Goal: Transaction & Acquisition: Subscribe to service/newsletter

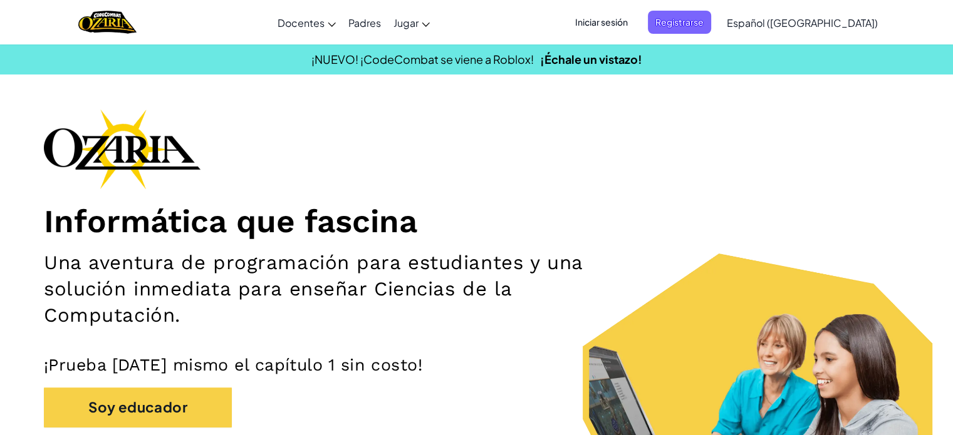
click at [635, 28] on span "Iniciar sesión" at bounding box center [602, 22] width 68 height 23
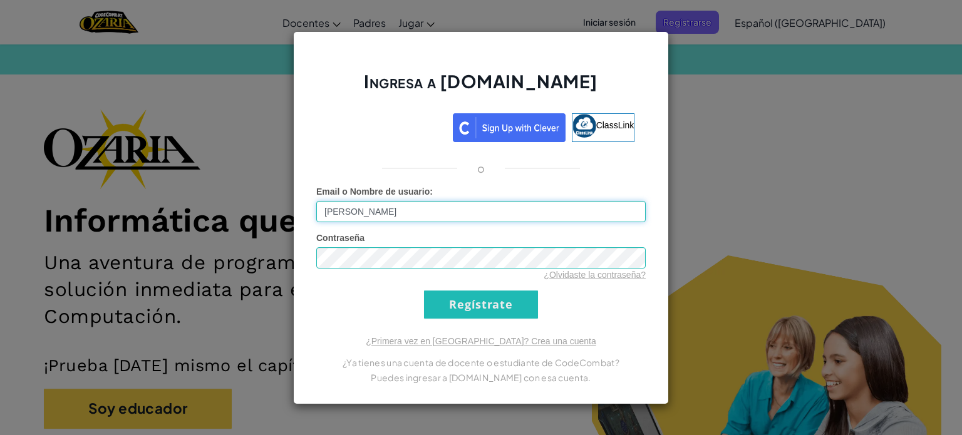
click at [441, 217] on input "[PERSON_NAME]" at bounding box center [481, 211] width 330 height 21
type input "D"
type input "[PERSON_NAME]"
click at [533, 299] on input "Regístrate" at bounding box center [481, 305] width 114 height 28
